Goal: Task Accomplishment & Management: Manage account settings

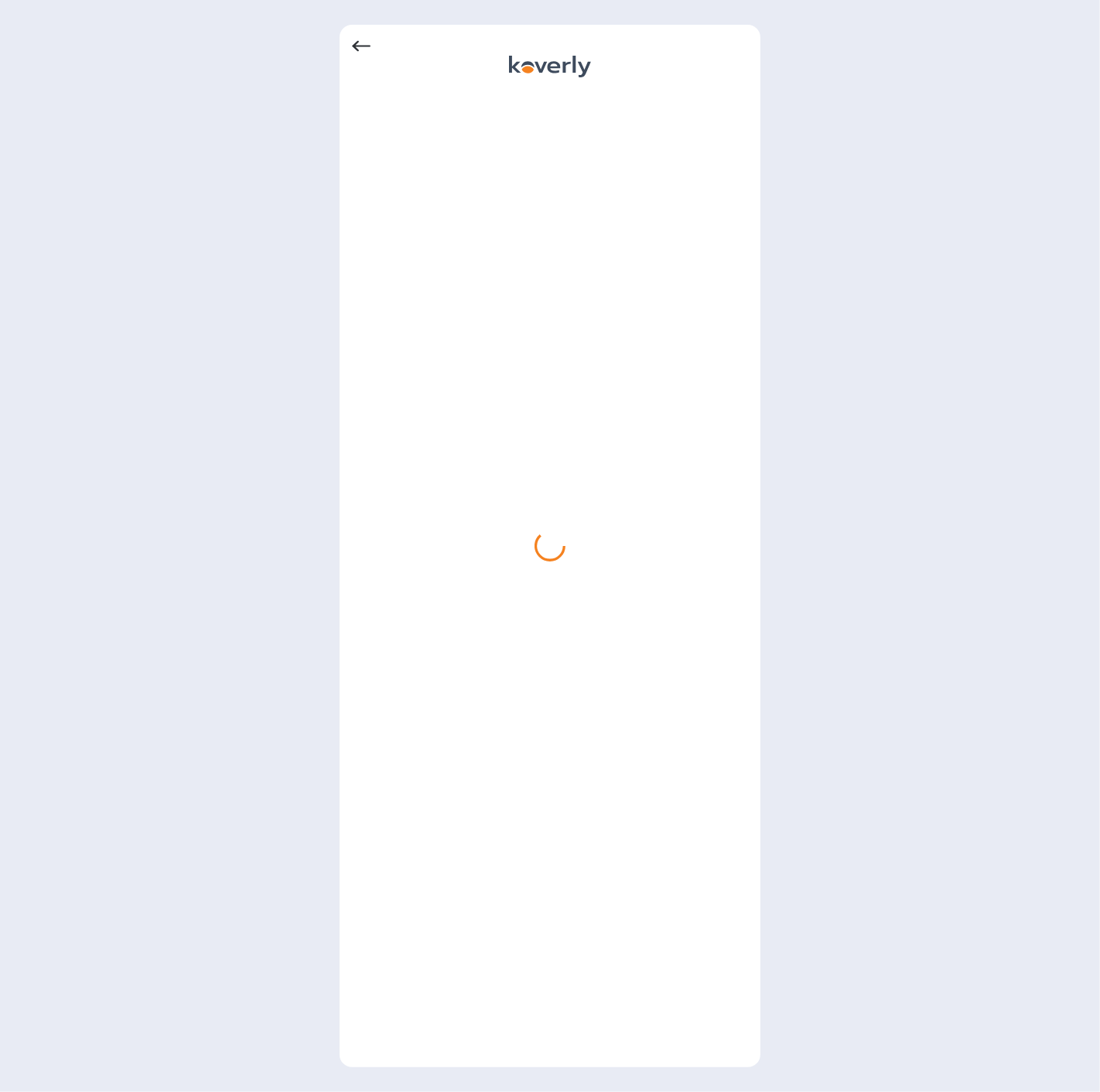
click at [357, 47] on icon at bounding box center [361, 47] width 18 height 11
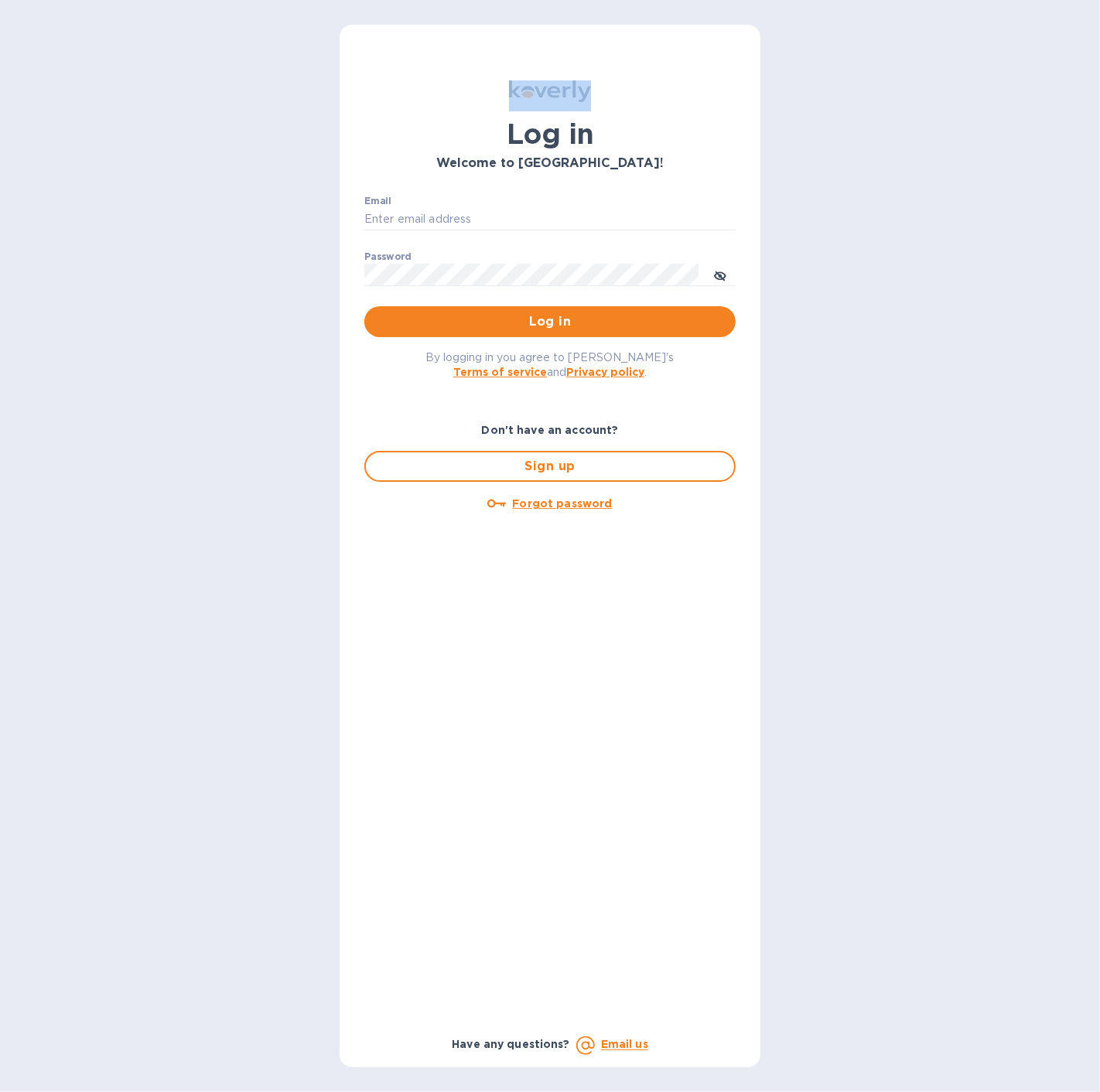
click at [357, 47] on div "Log in Welcome to [GEOGRAPHIC_DATA]! Email ​ Password ​ Log in By logging in yo…" at bounding box center [550, 546] width 421 height 1043
type input "[EMAIL_ADDRESS][DOMAIN_NAME]"
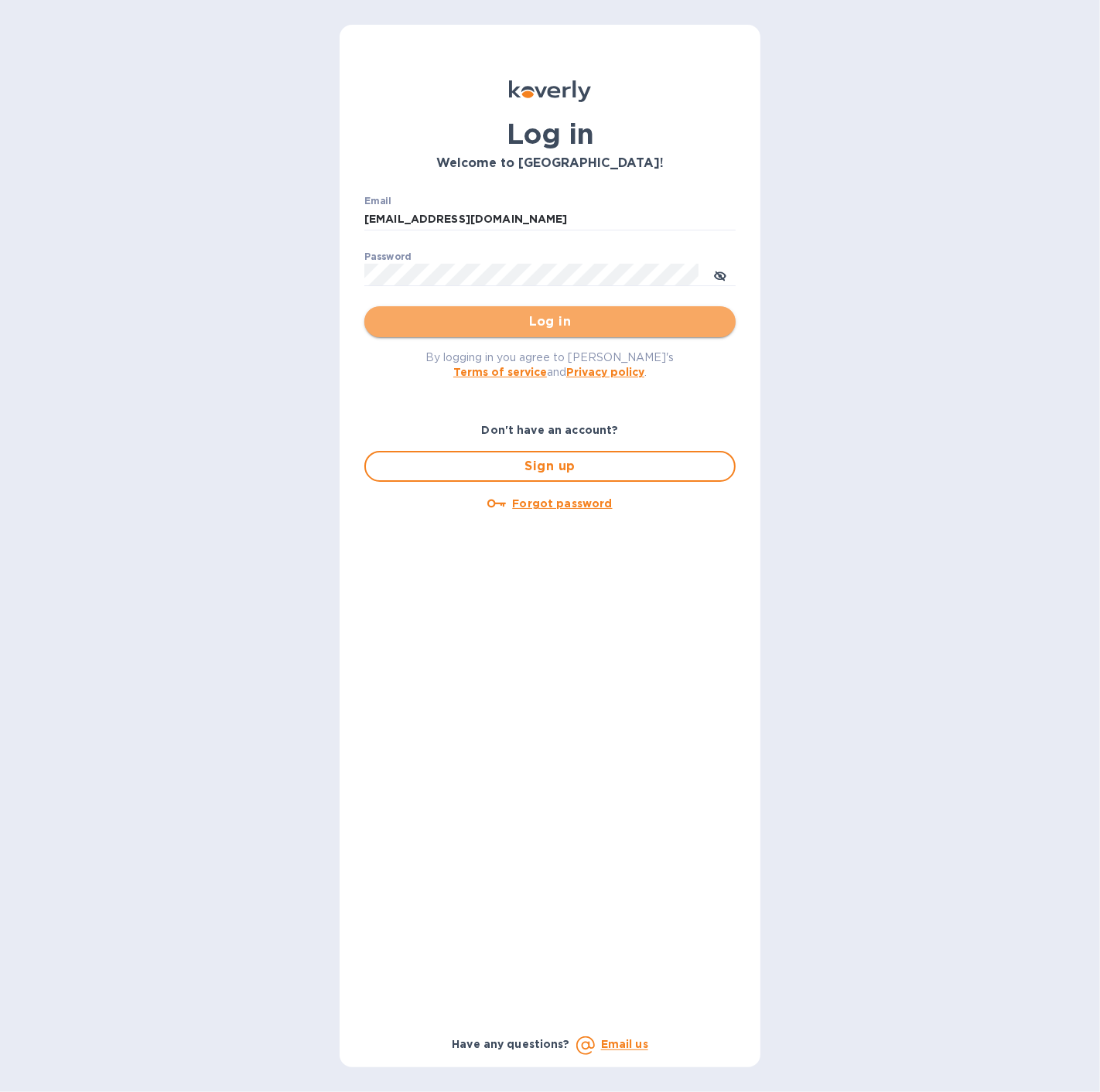
click at [416, 312] on span "Log in" at bounding box center [550, 321] width 347 height 18
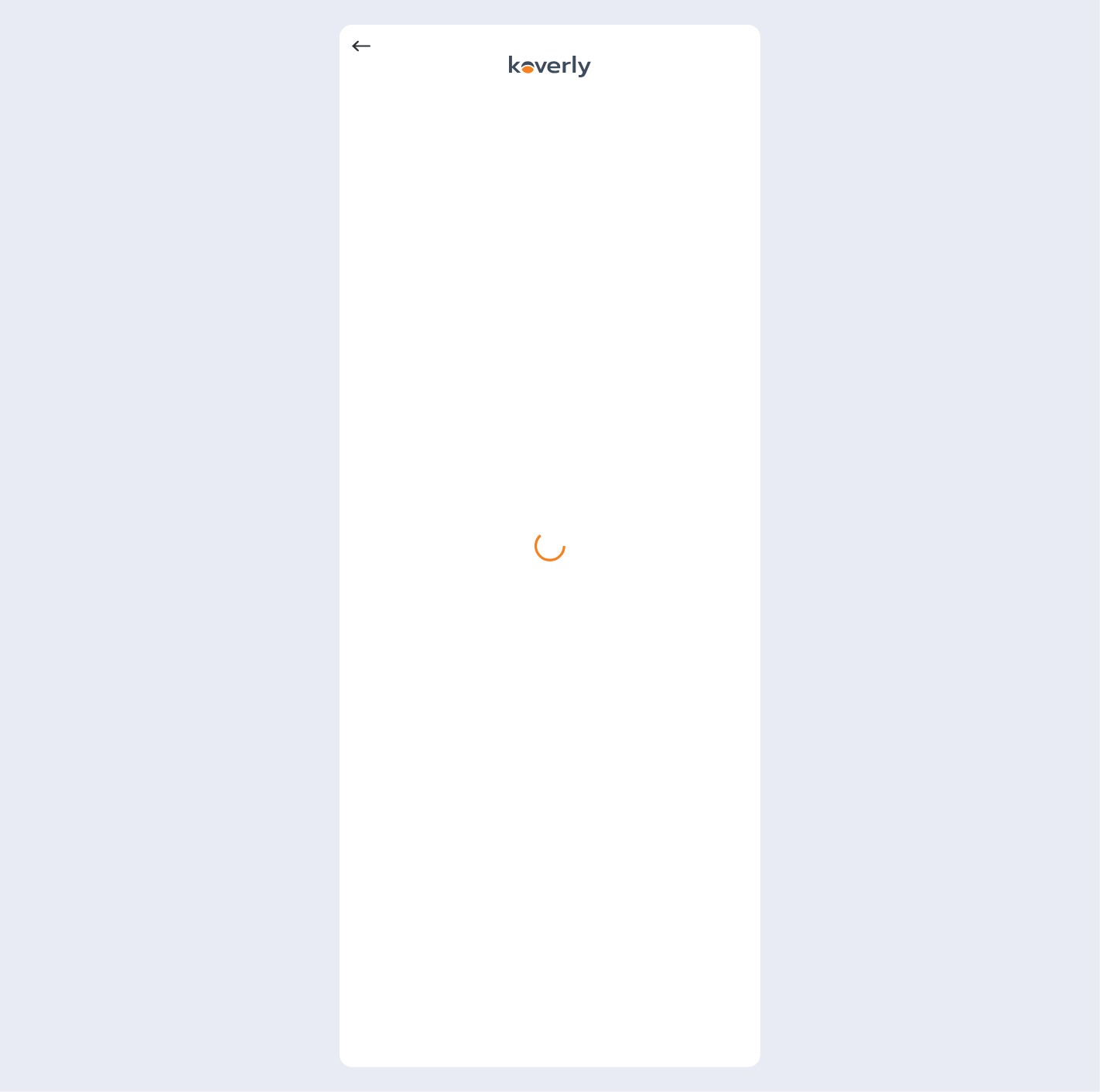
click at [361, 40] on icon at bounding box center [361, 46] width 18 height 18
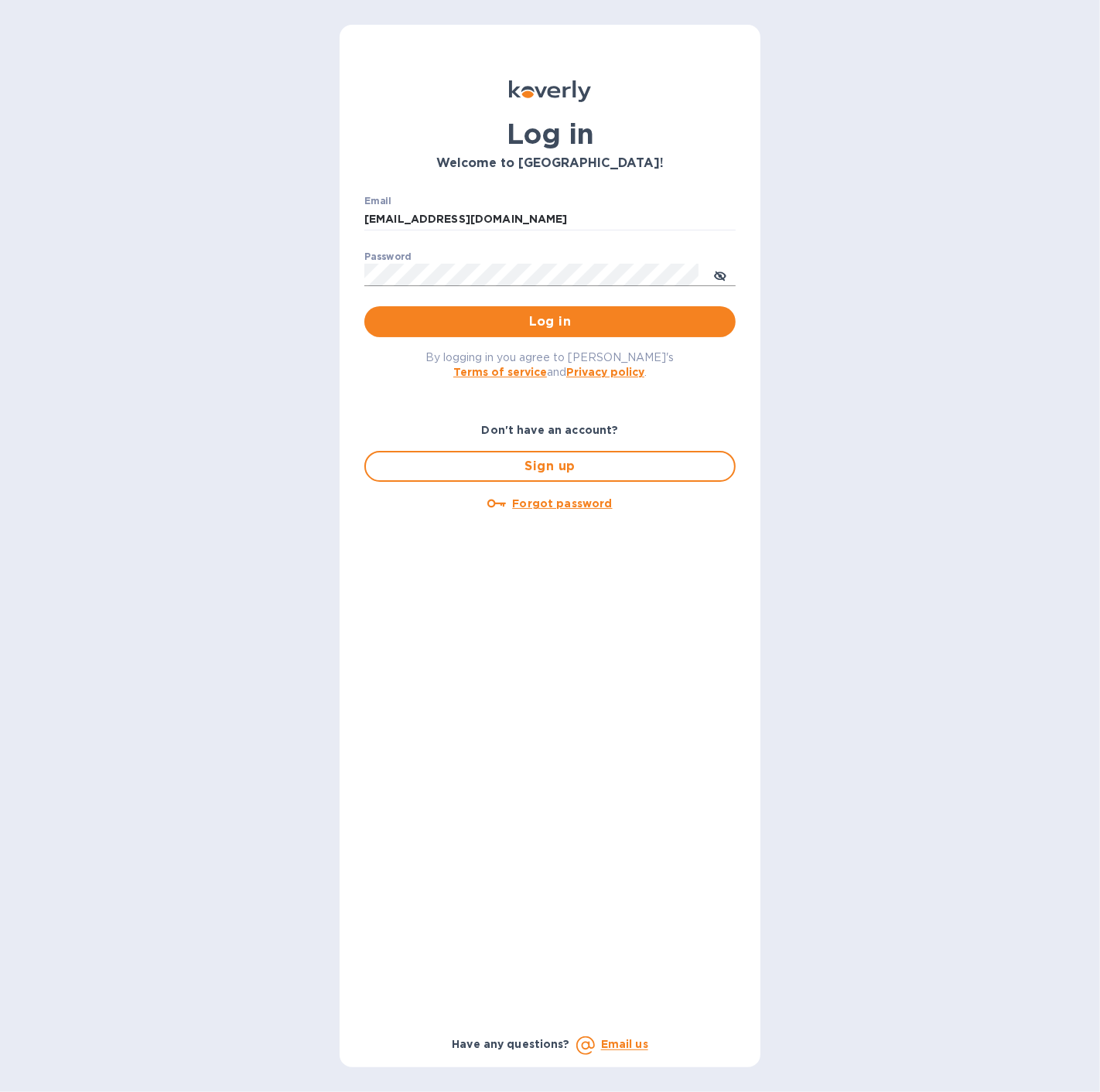
click at [727, 282] on button "toggle password visibility" at bounding box center [720, 274] width 31 height 31
click at [322, 267] on div "Log in Welcome to [GEOGRAPHIC_DATA]! Email [EMAIL_ADDRESS][DOMAIN_NAME] ​ Passw…" at bounding box center [550, 546] width 1100 height 1092
